Goal: Complete application form

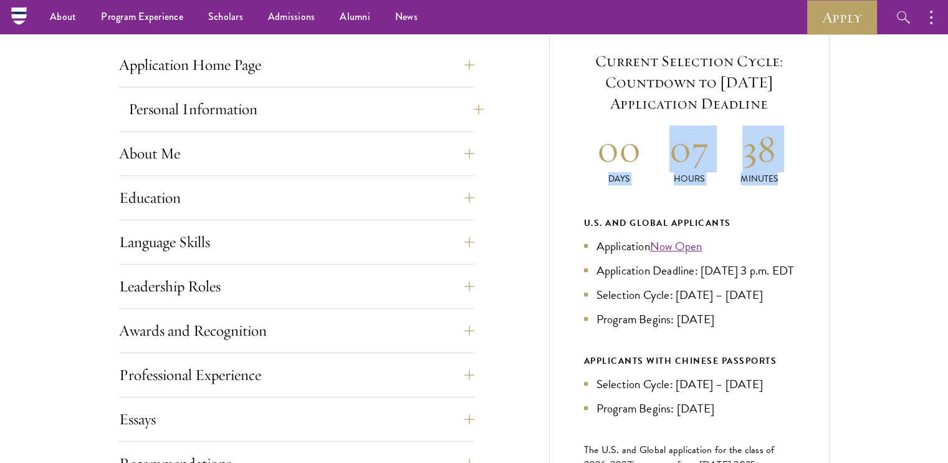
drag, startPoint x: 664, startPoint y: 167, endPoint x: 412, endPoint y: 113, distance: 257.7
click at [853, 183] on div "Start the Process Take the first step toward joining a global community that wi…" at bounding box center [474, 311] width 948 height 880
